Goal: Task Accomplishment & Management: Complete application form

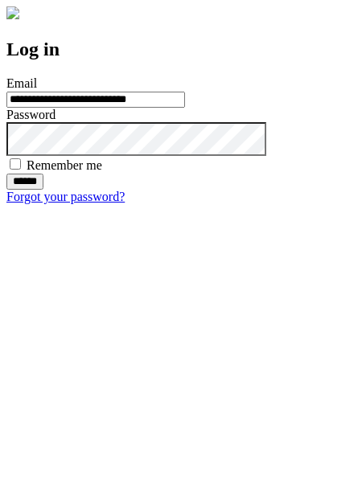
type input "**********"
click at [43, 190] on input "******" at bounding box center [24, 182] width 37 height 16
